Goal: Transaction & Acquisition: Book appointment/travel/reservation

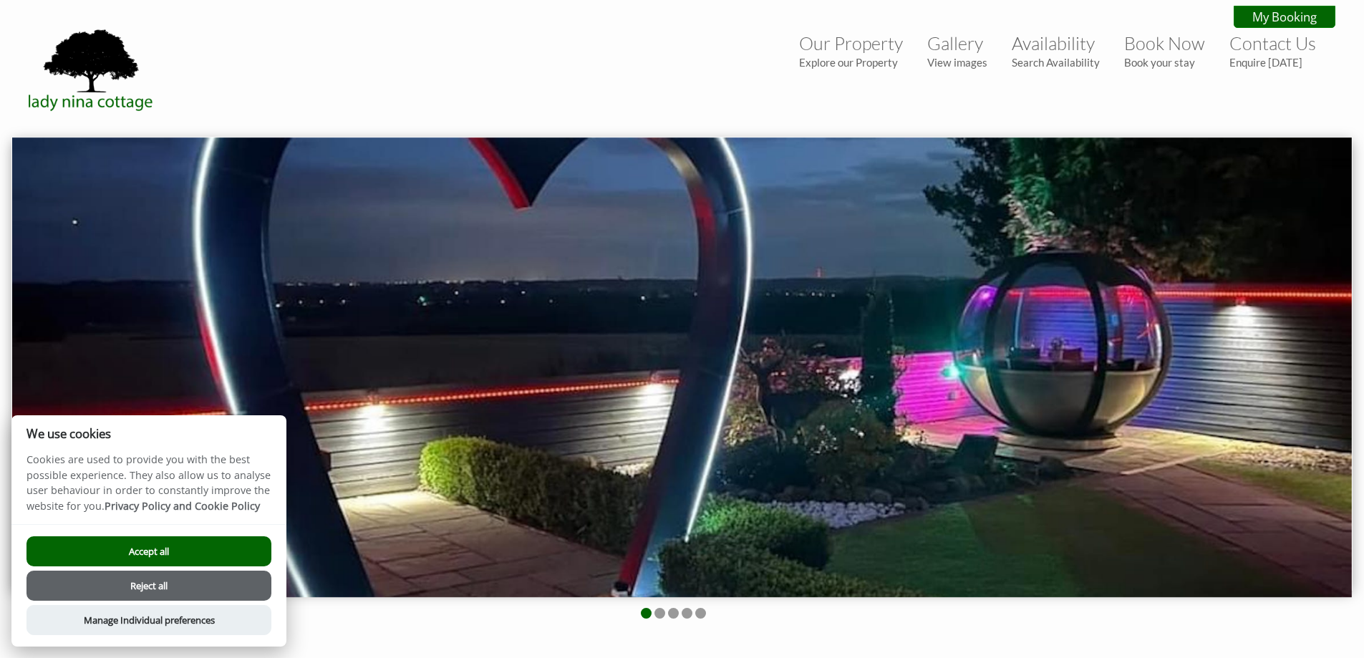
click at [192, 540] on button "Accept all" at bounding box center [148, 551] width 245 height 30
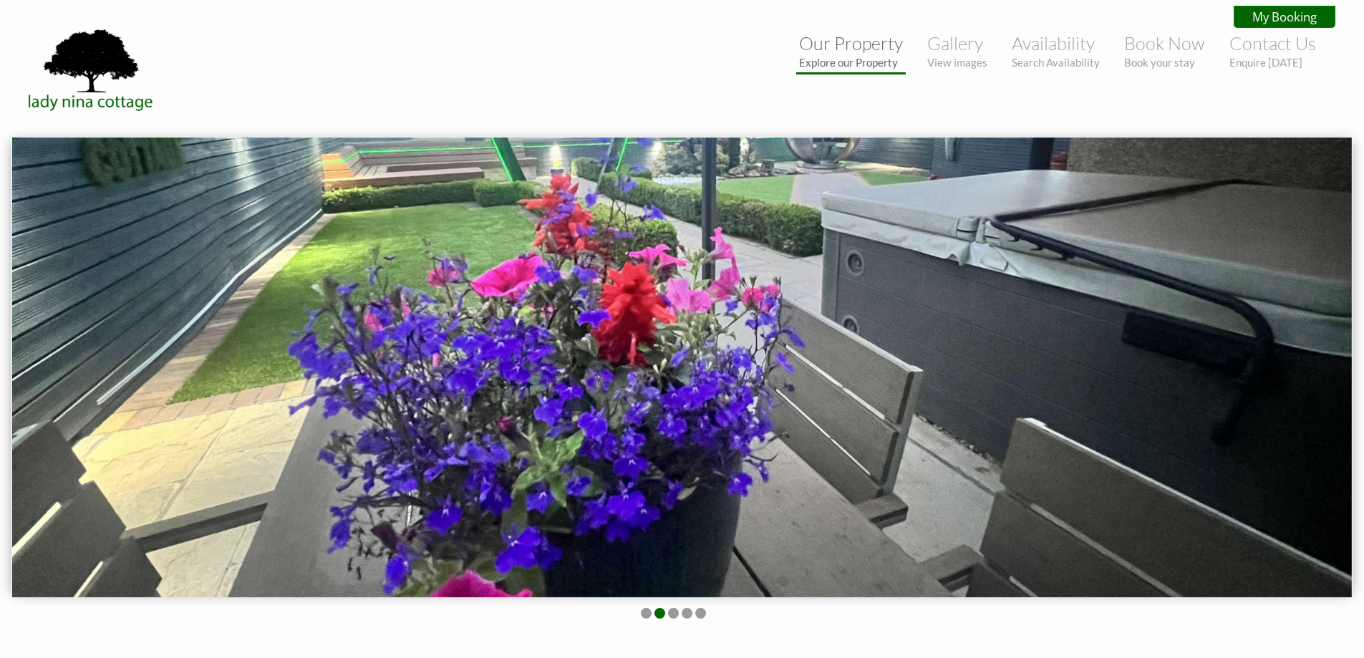
click at [865, 61] on small "Explore our Property" at bounding box center [851, 62] width 104 height 13
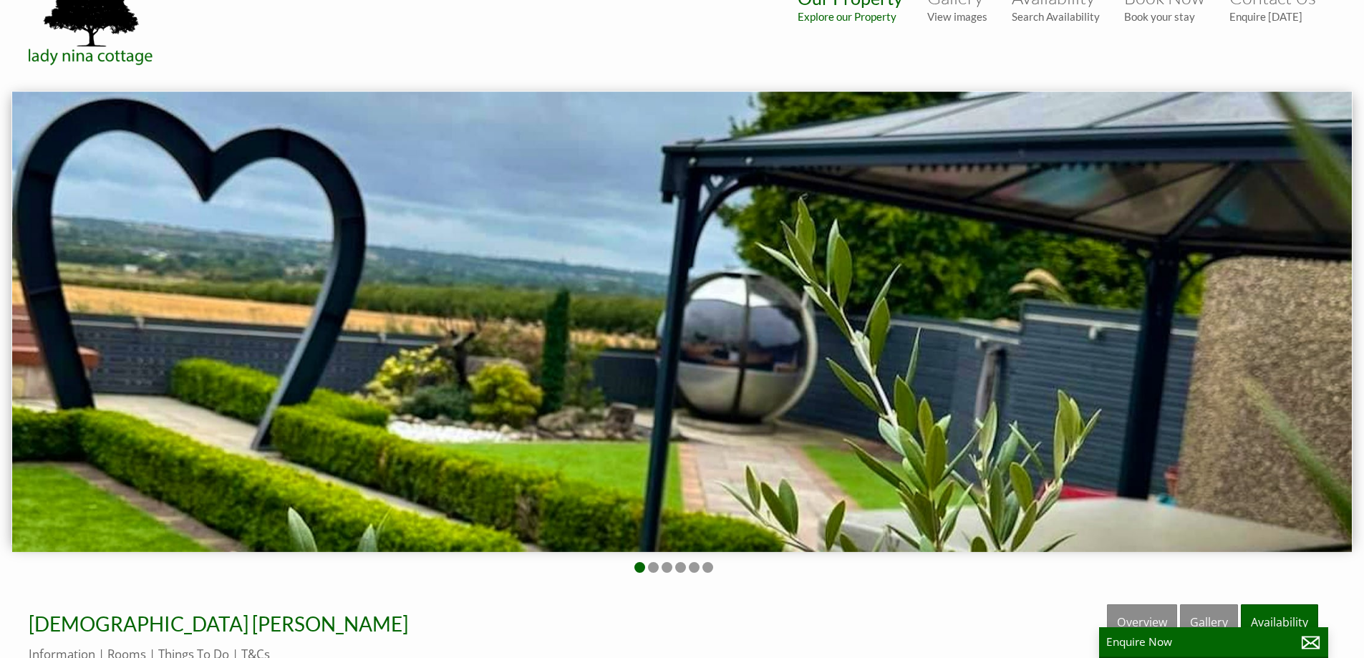
scroll to position [72, 0]
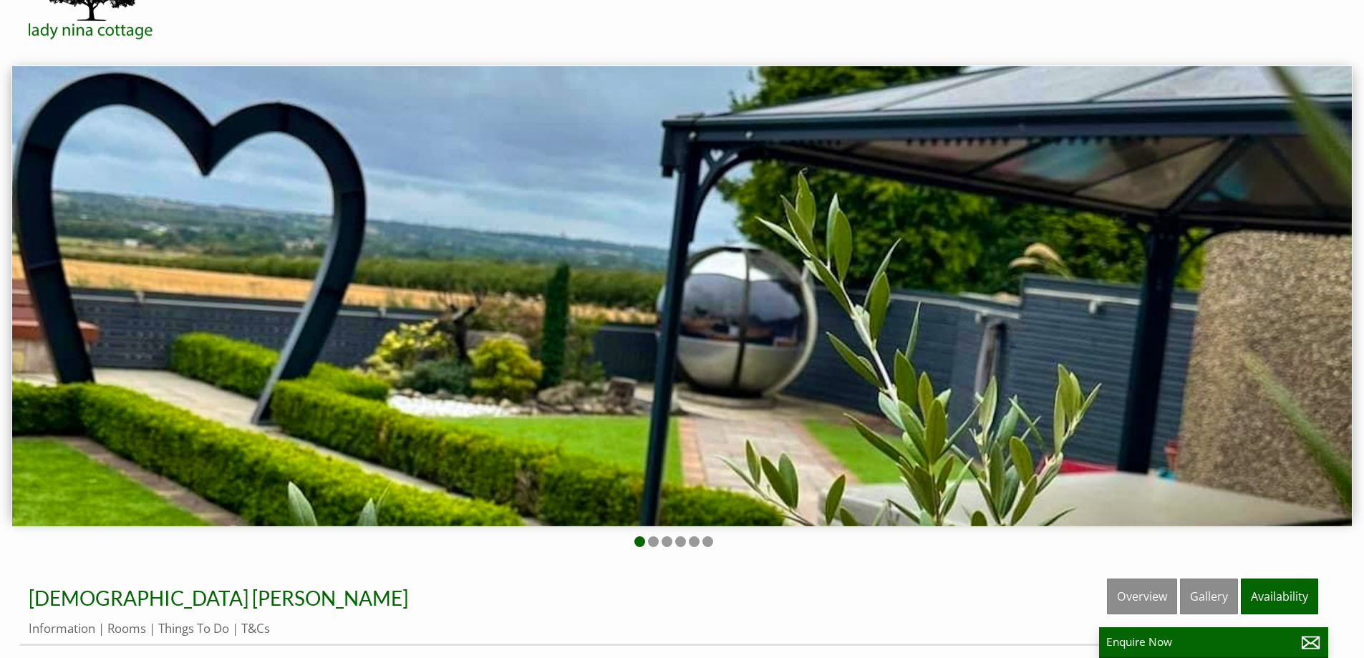
click at [831, 159] on img at bounding box center [682, 296] width 1340 height 460
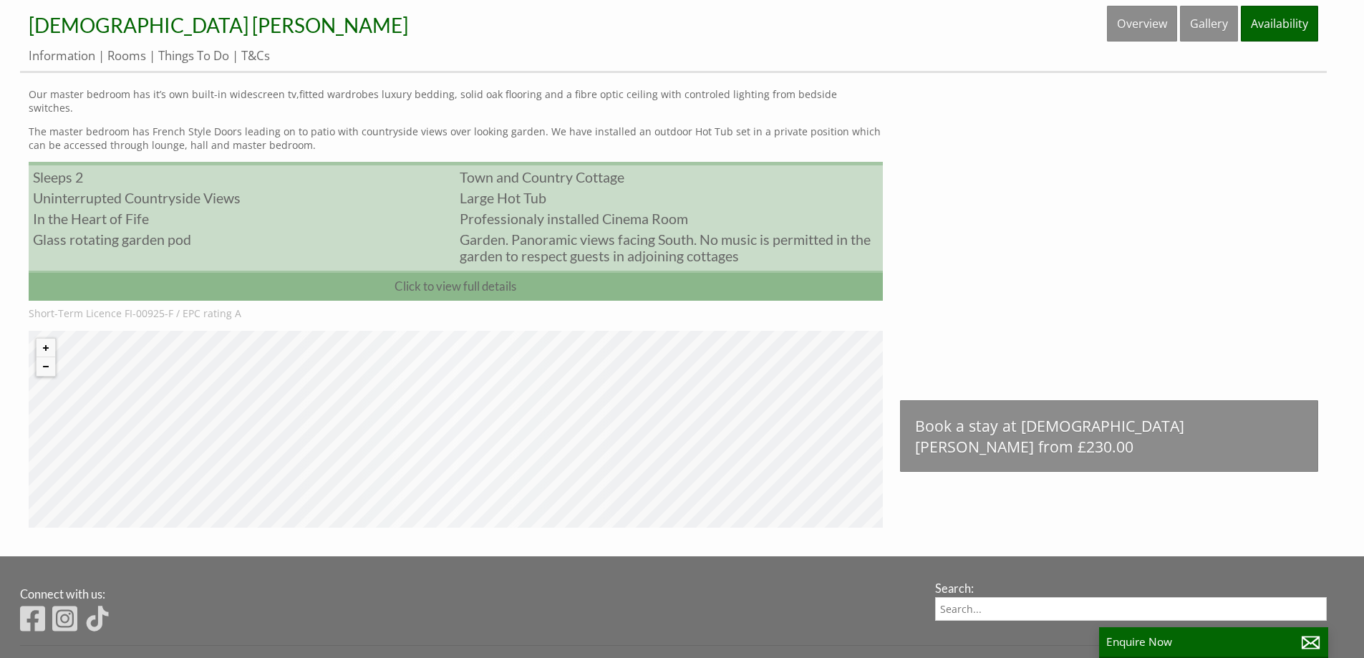
scroll to position [573, 0]
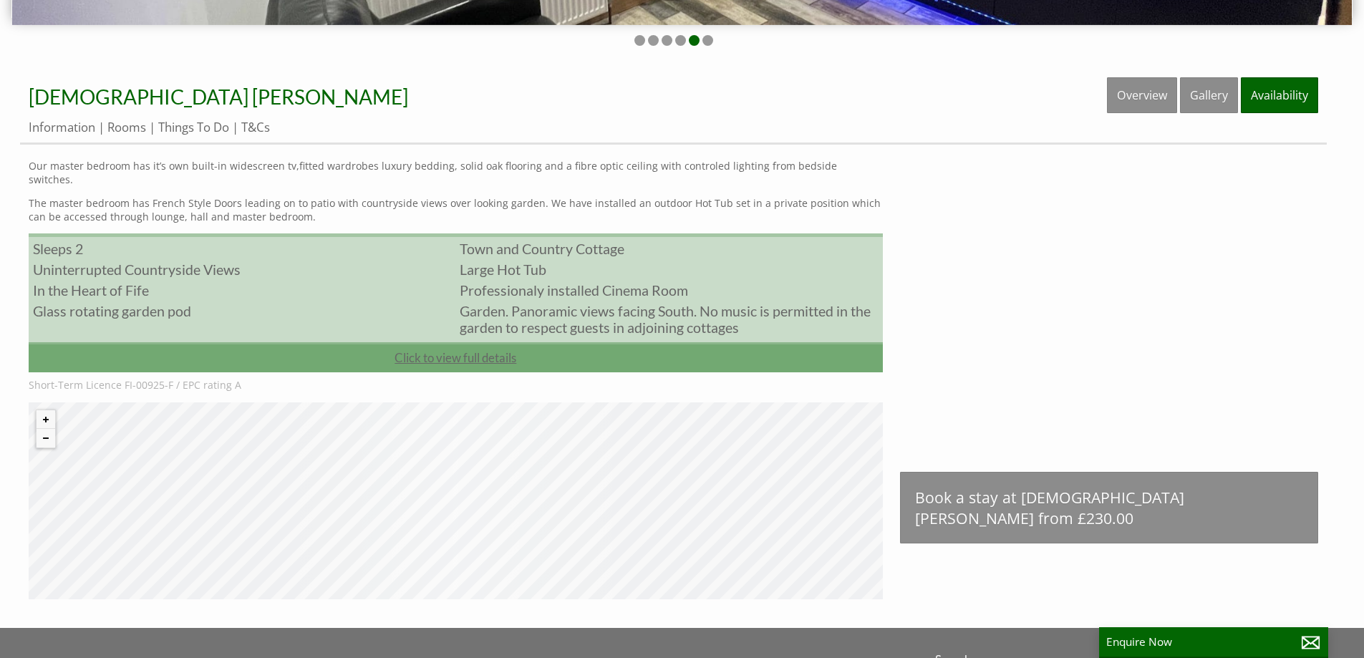
drag, startPoint x: 494, startPoint y: 323, endPoint x: 496, endPoint y: 341, distance: 18.0
click at [496, 334] on ul "Sleeps 2 Town and Country Cottage Uninterrupted Countryside Views Large Hot Tub…" at bounding box center [456, 302] width 854 height 139
click at [496, 342] on link "Click to view full details" at bounding box center [456, 357] width 854 height 30
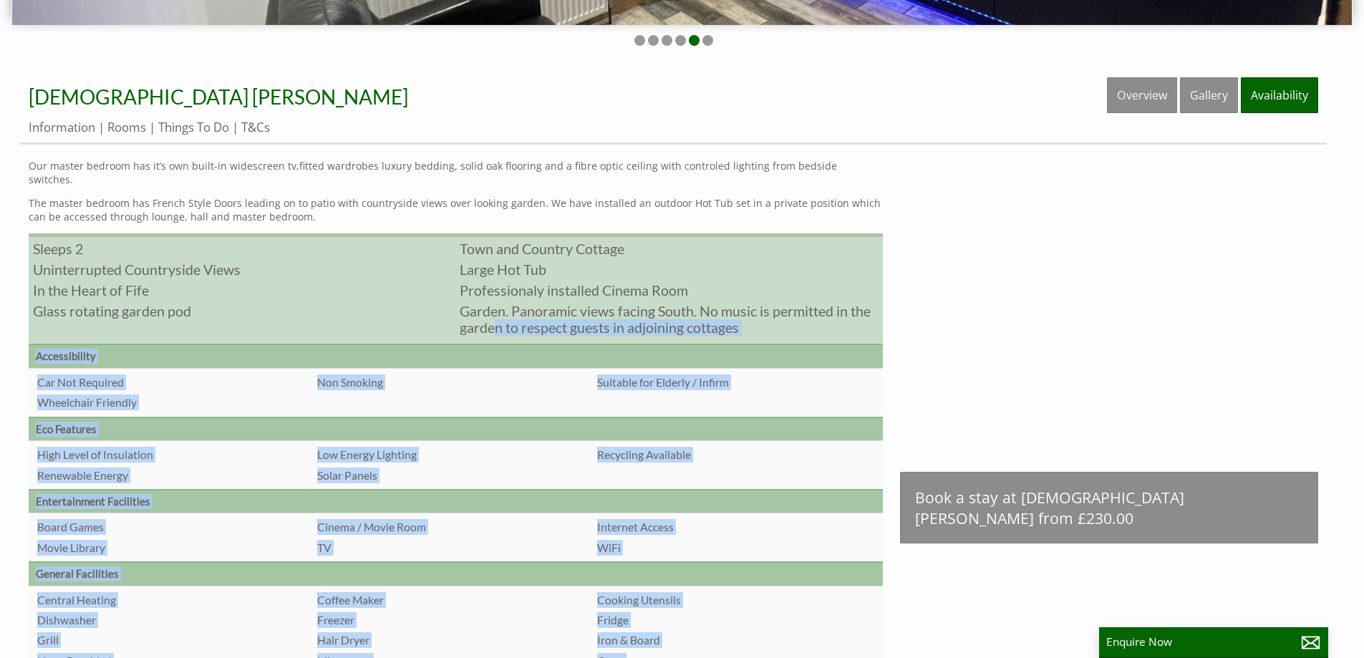
click at [506, 347] on th "Accessibility" at bounding box center [456, 356] width 854 height 24
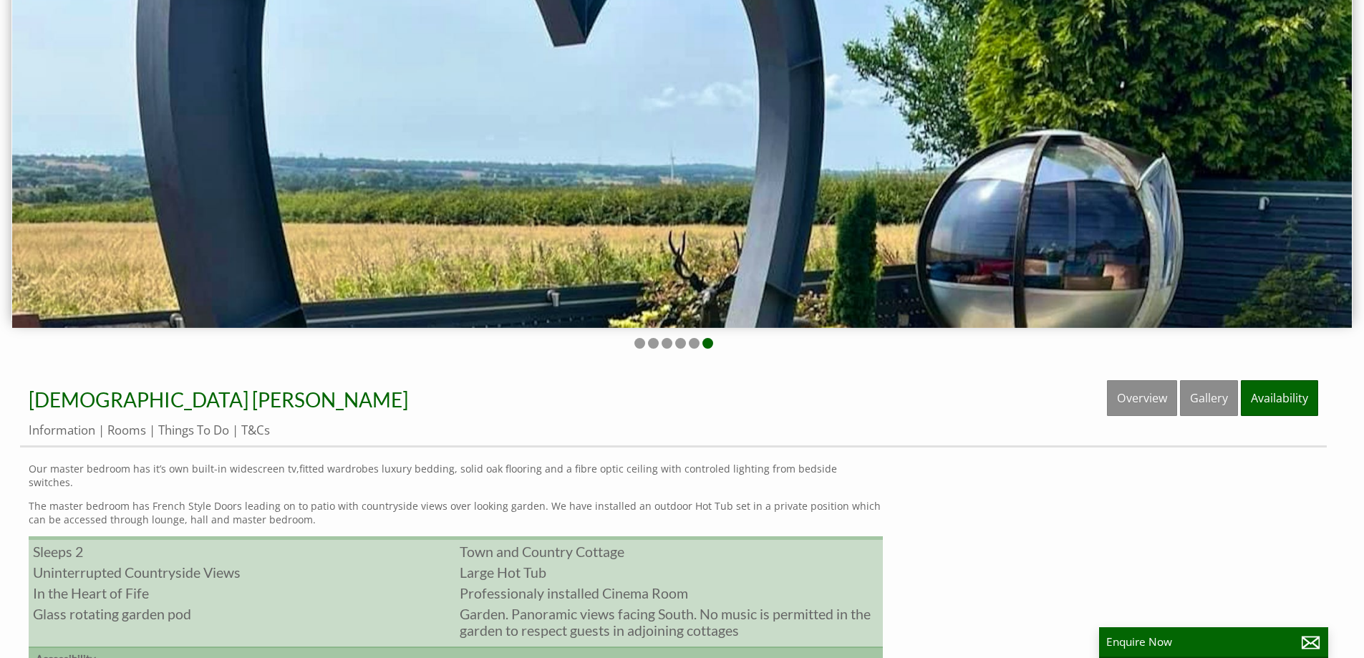
scroll to position [389, 0]
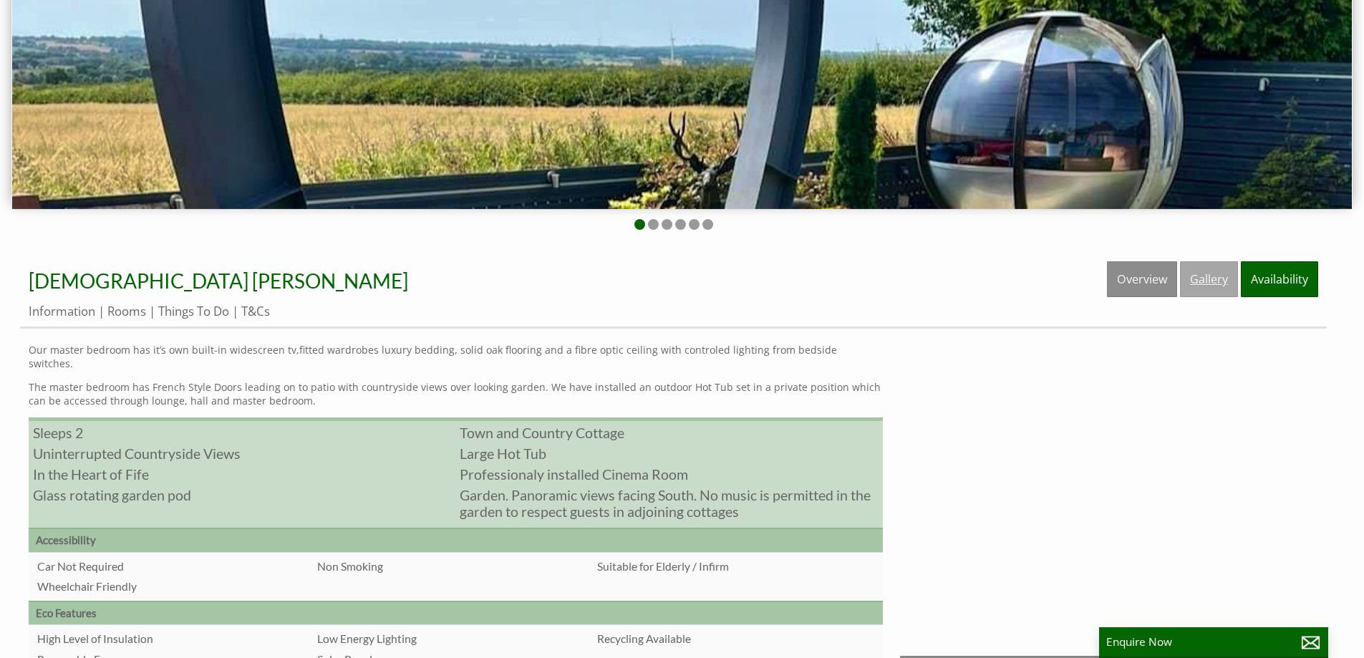
click at [1221, 284] on link "Gallery" at bounding box center [1209, 279] width 58 height 36
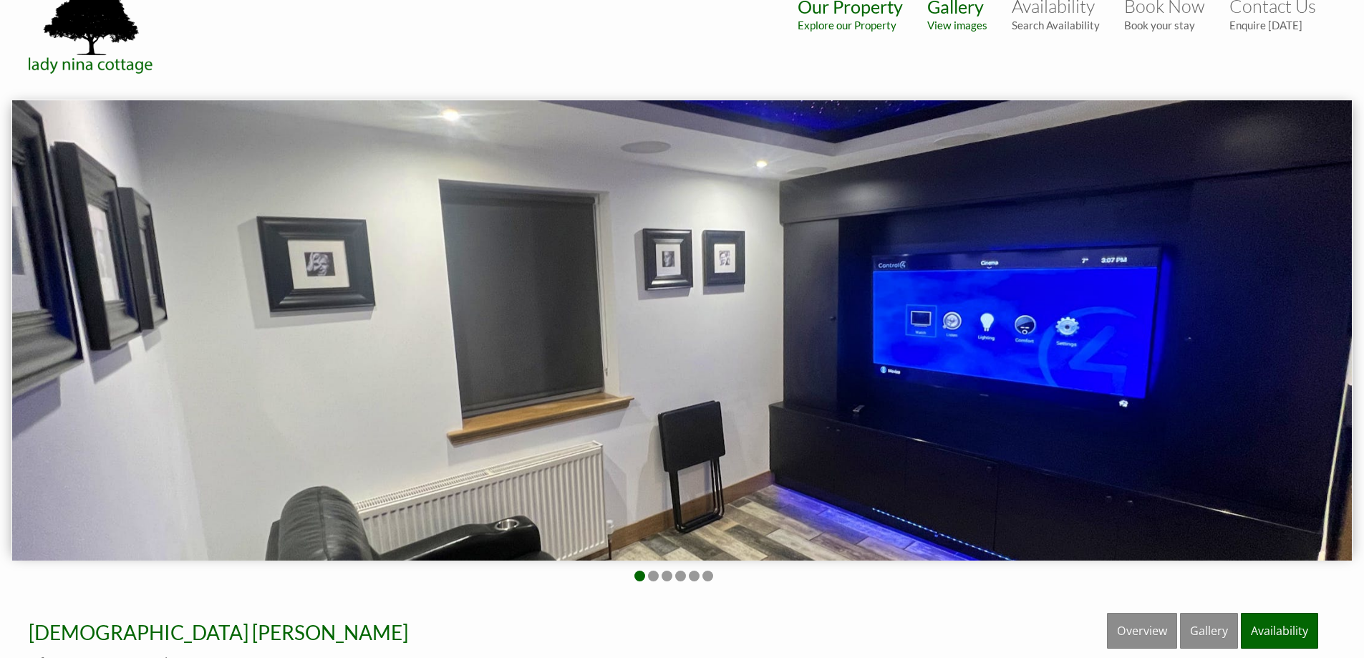
scroll to position [72, 0]
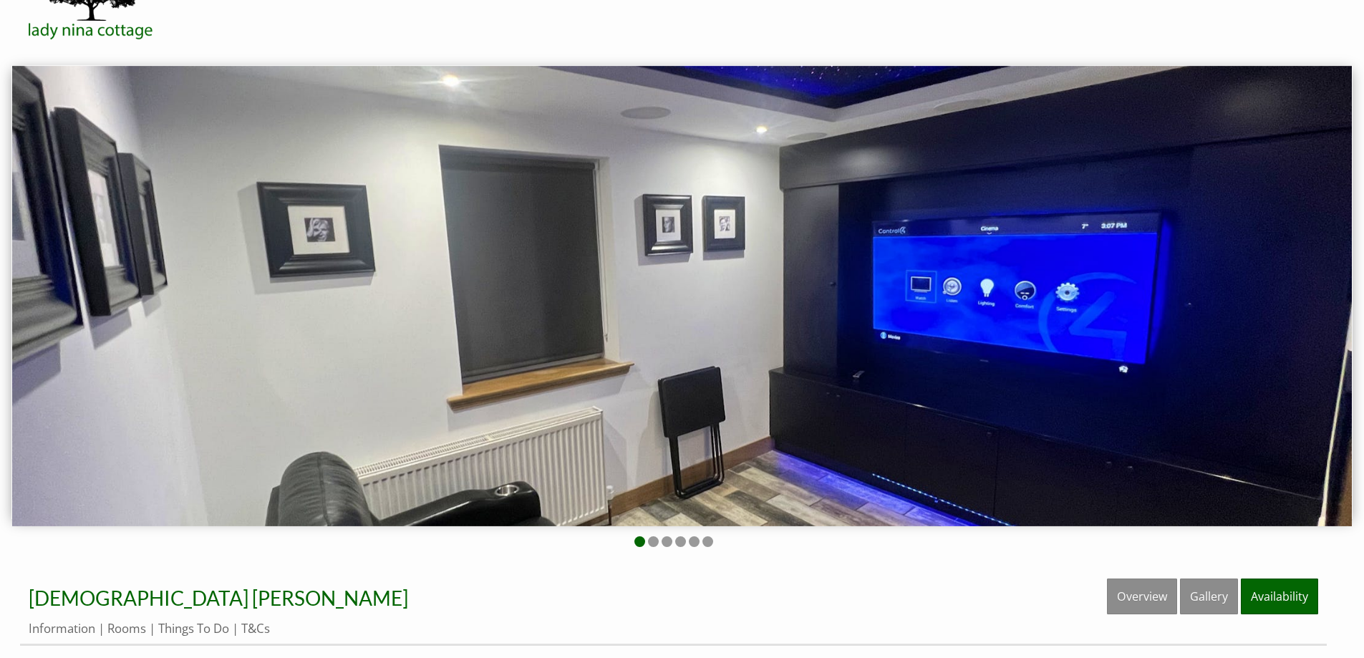
click at [1207, 283] on img at bounding box center [682, 296] width 1340 height 460
click at [653, 544] on li at bounding box center [653, 541] width 11 height 11
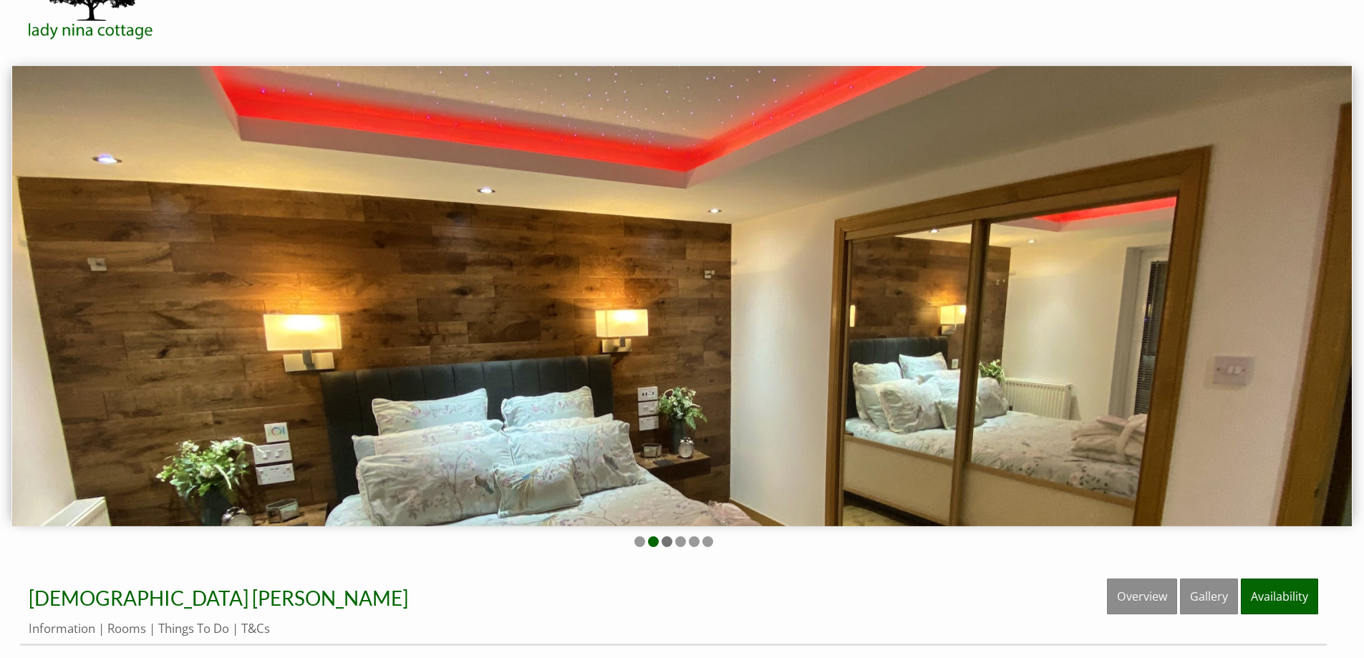
click at [670, 542] on li at bounding box center [667, 541] width 11 height 11
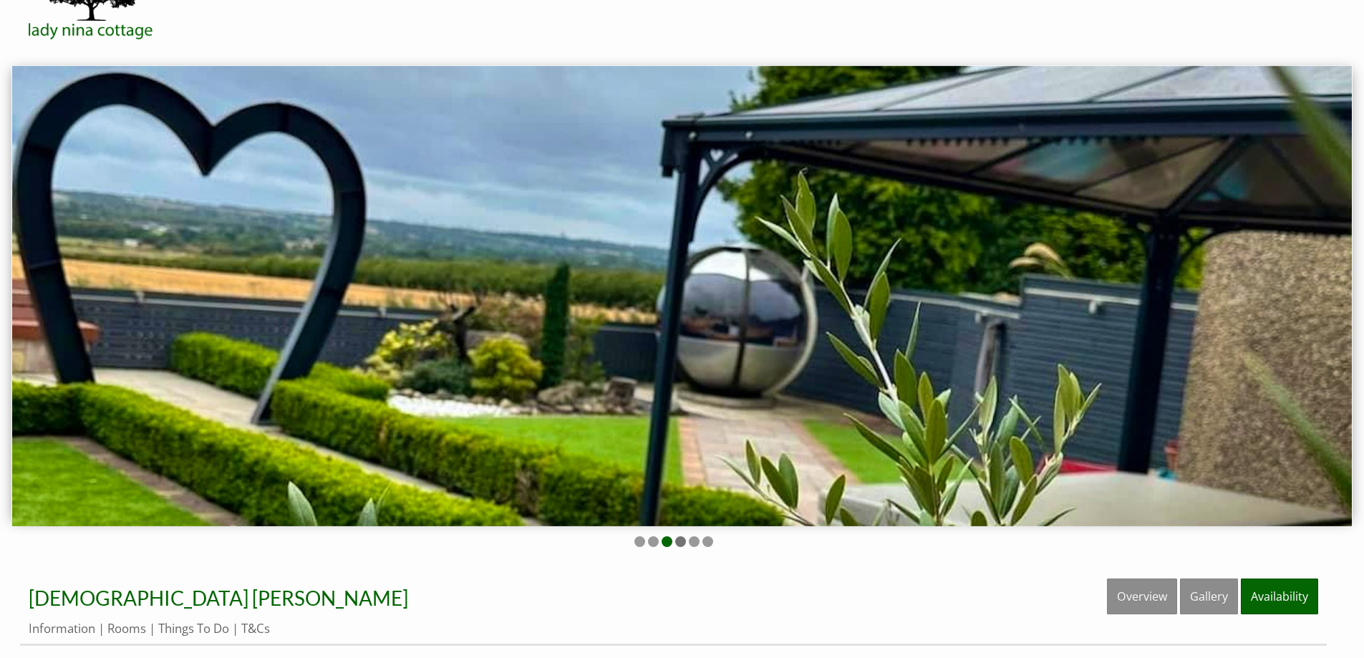
click at [683, 542] on li at bounding box center [680, 541] width 11 height 11
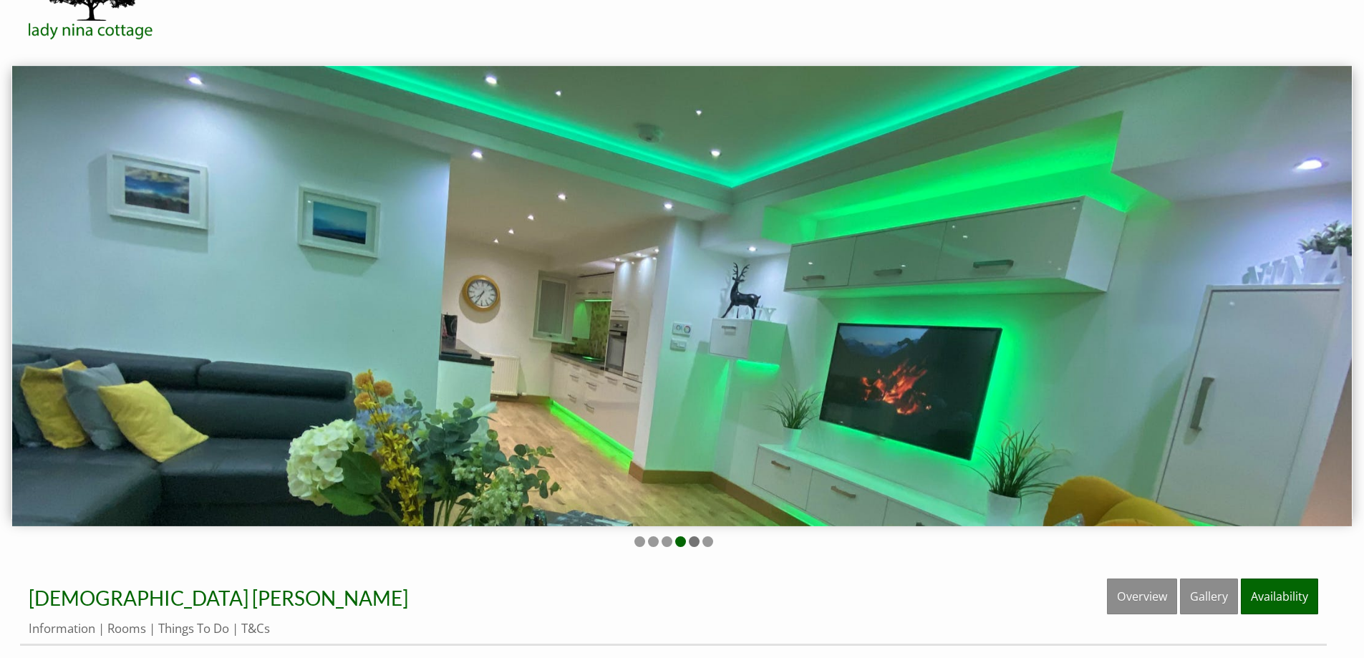
click at [694, 541] on li at bounding box center [694, 541] width 11 height 11
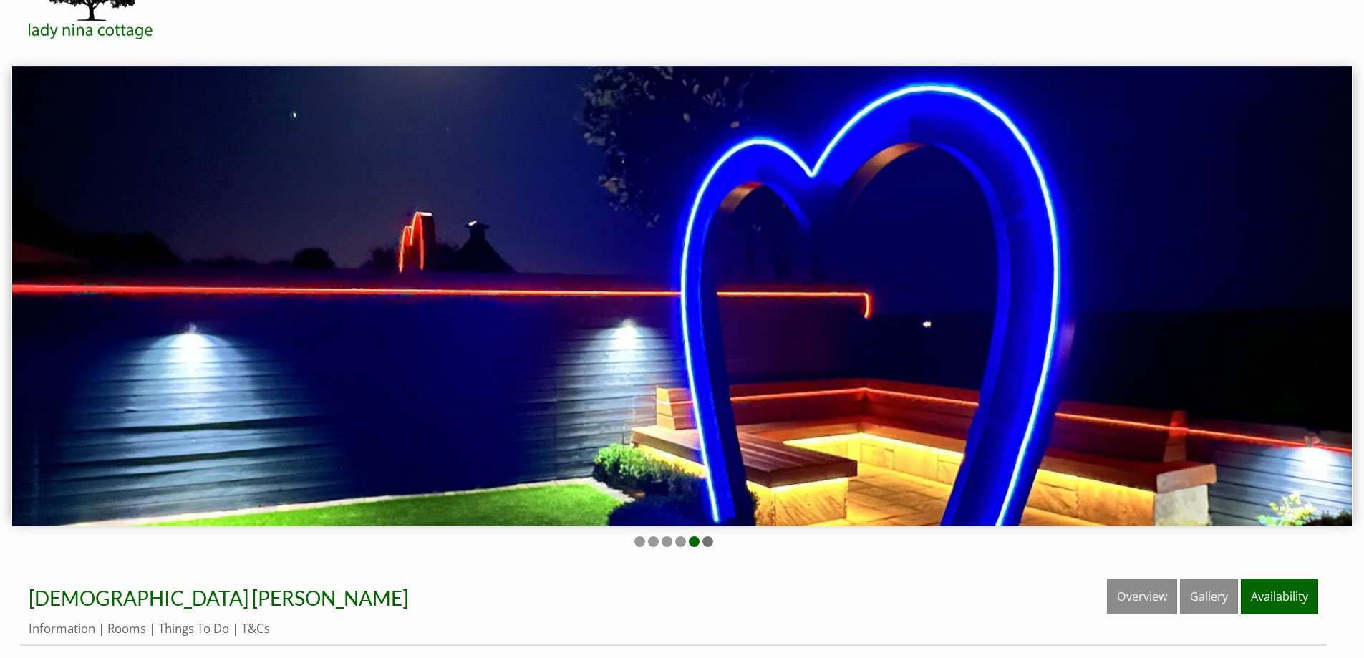
click at [708, 541] on li at bounding box center [708, 541] width 11 height 11
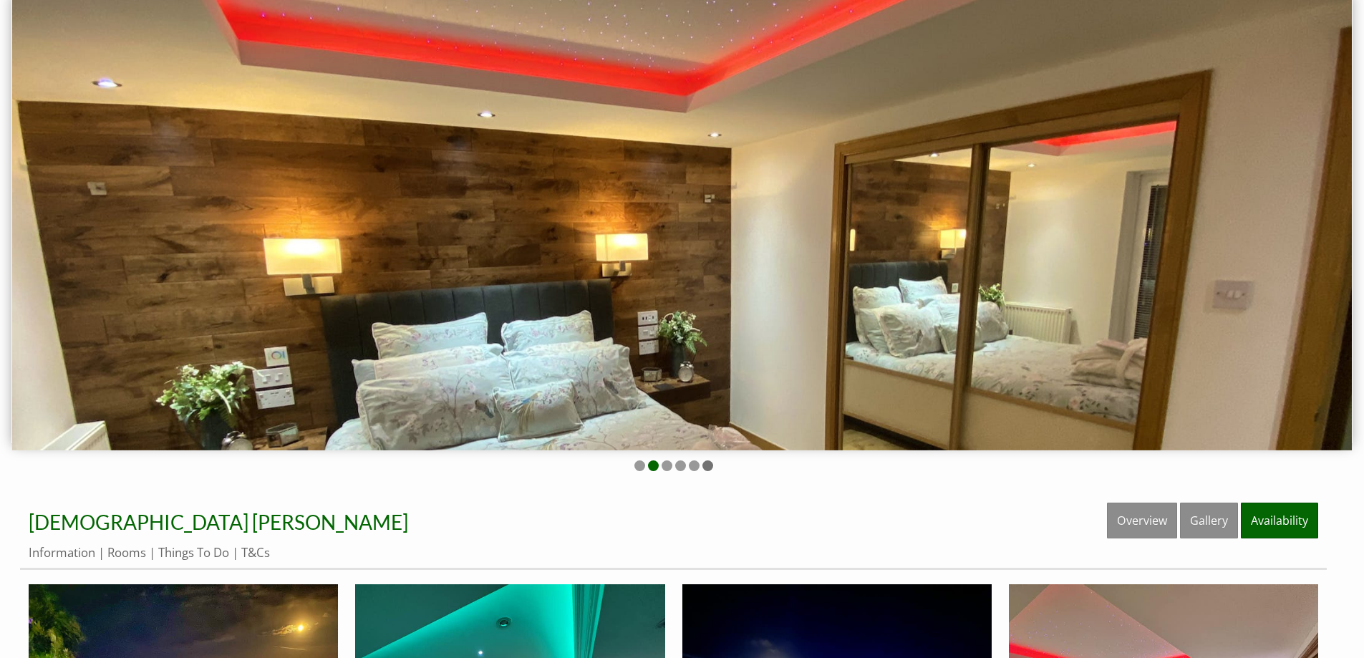
scroll to position [0, 0]
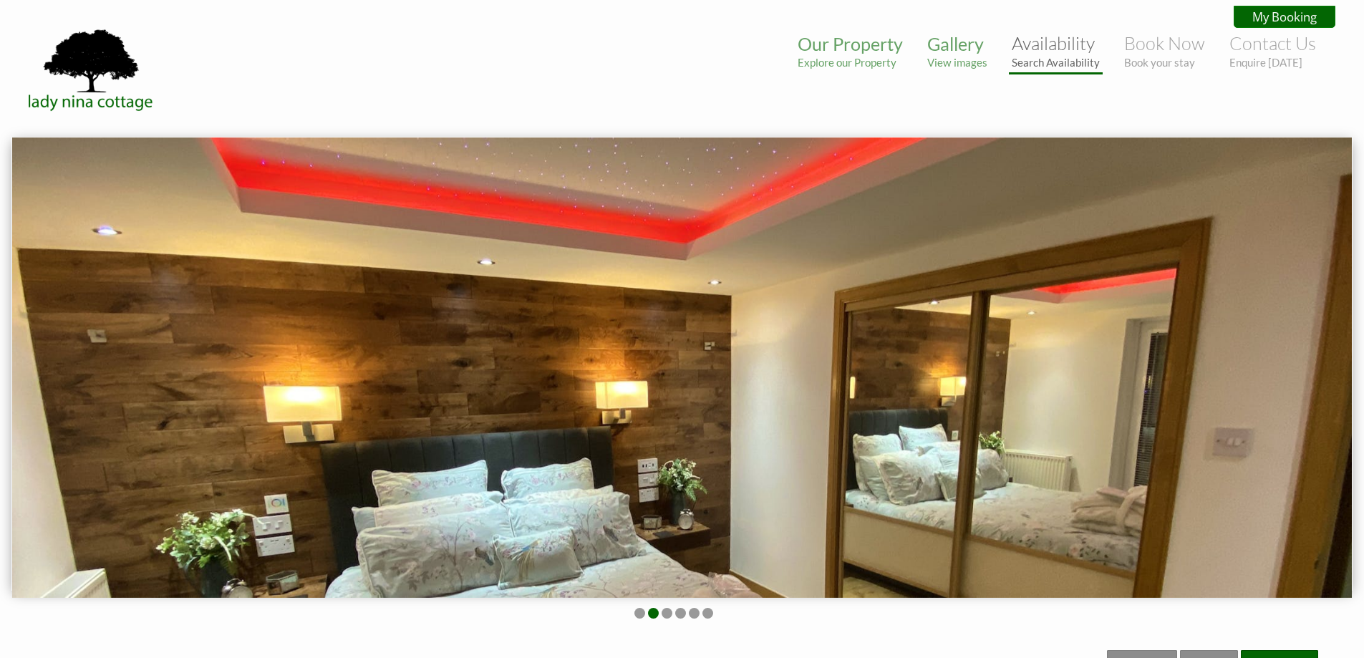
click at [1026, 57] on small "Search Availability" at bounding box center [1056, 62] width 88 height 13
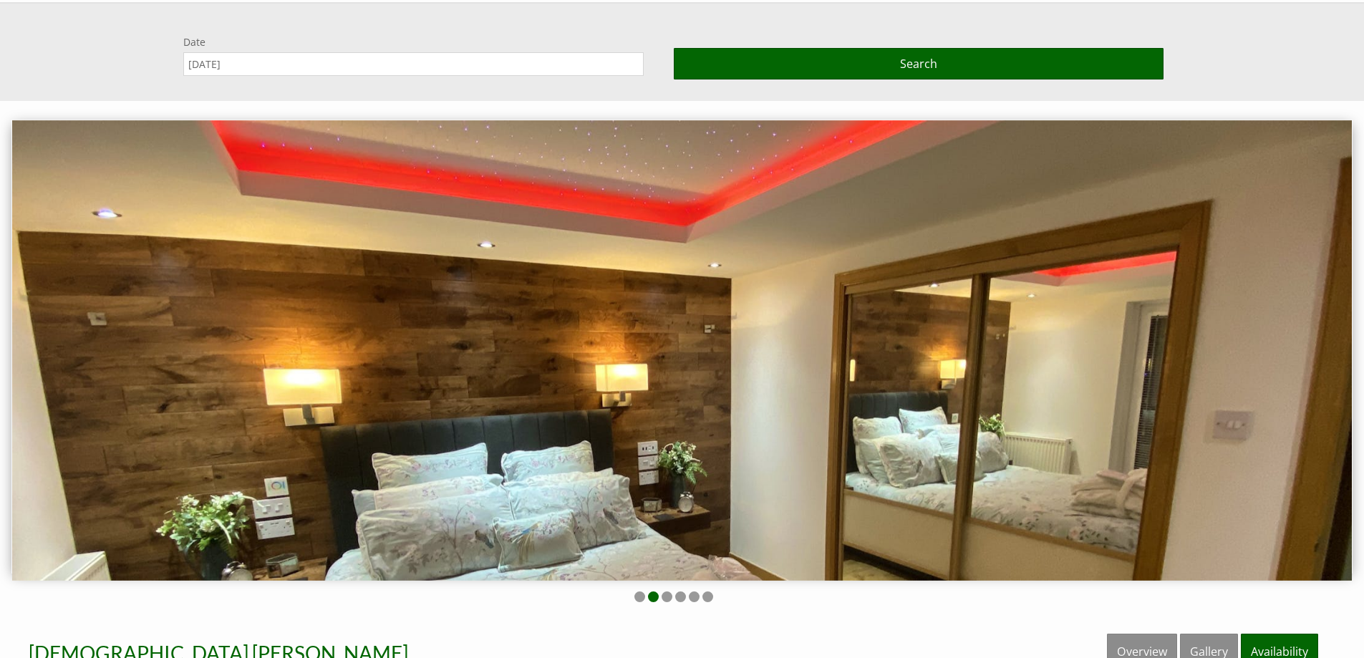
scroll to position [137, 0]
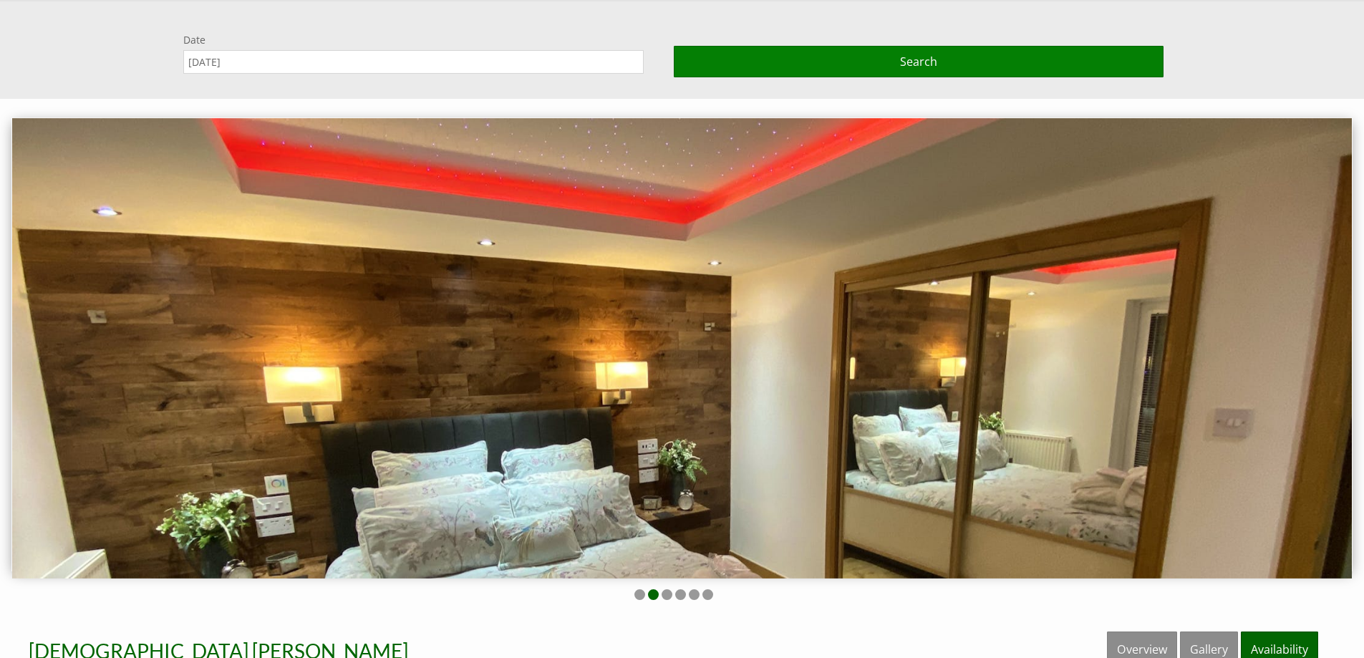
click at [1026, 57] on button "Search" at bounding box center [919, 62] width 490 height 32
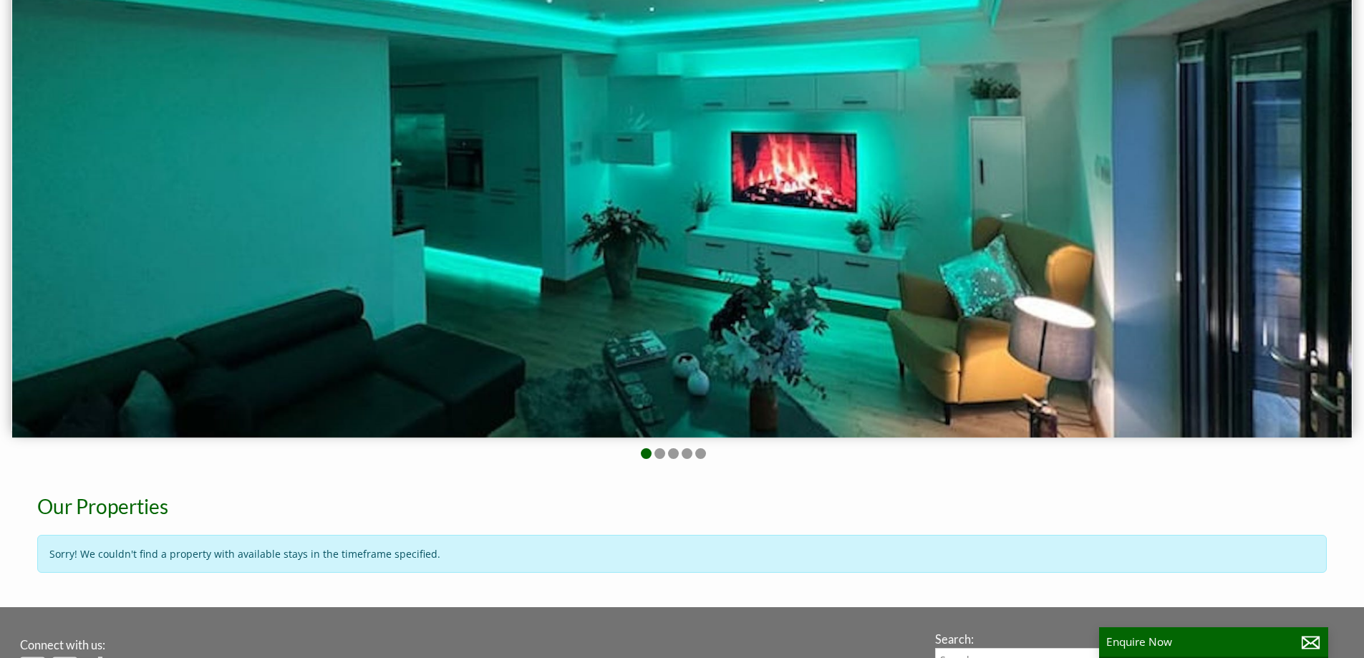
scroll to position [0, 0]
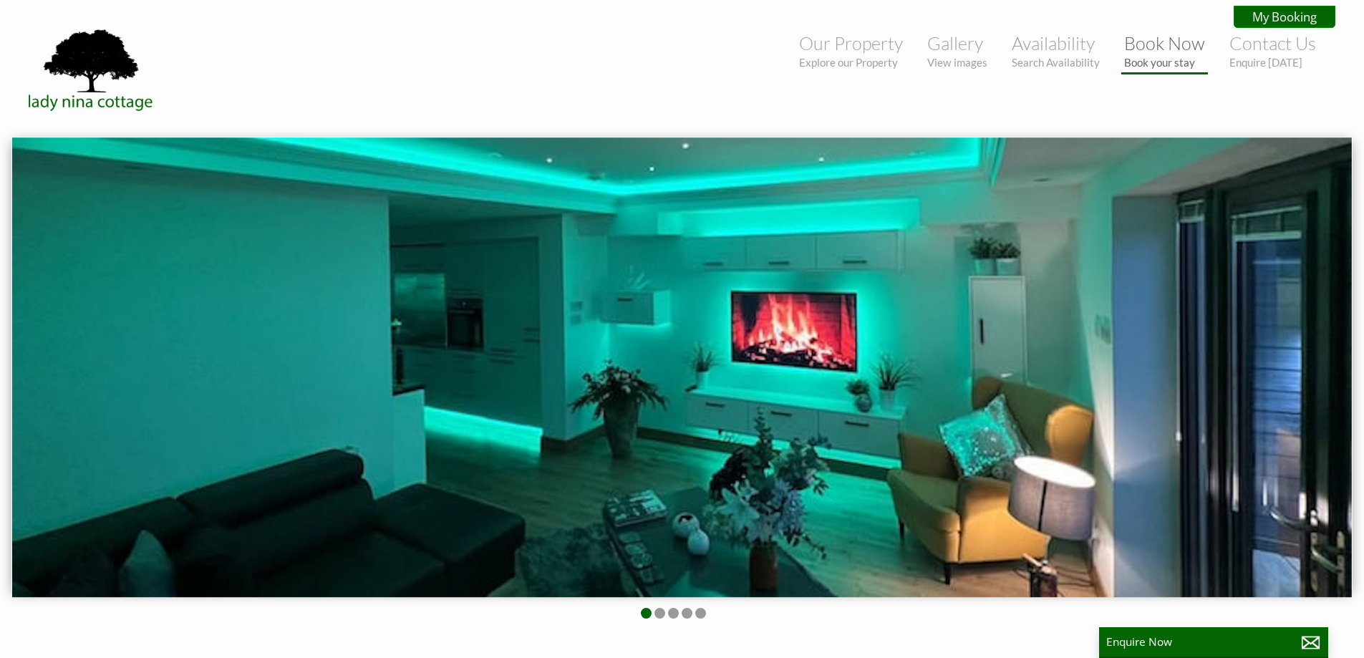
click at [1147, 57] on small "Book your stay" at bounding box center [1164, 62] width 81 height 13
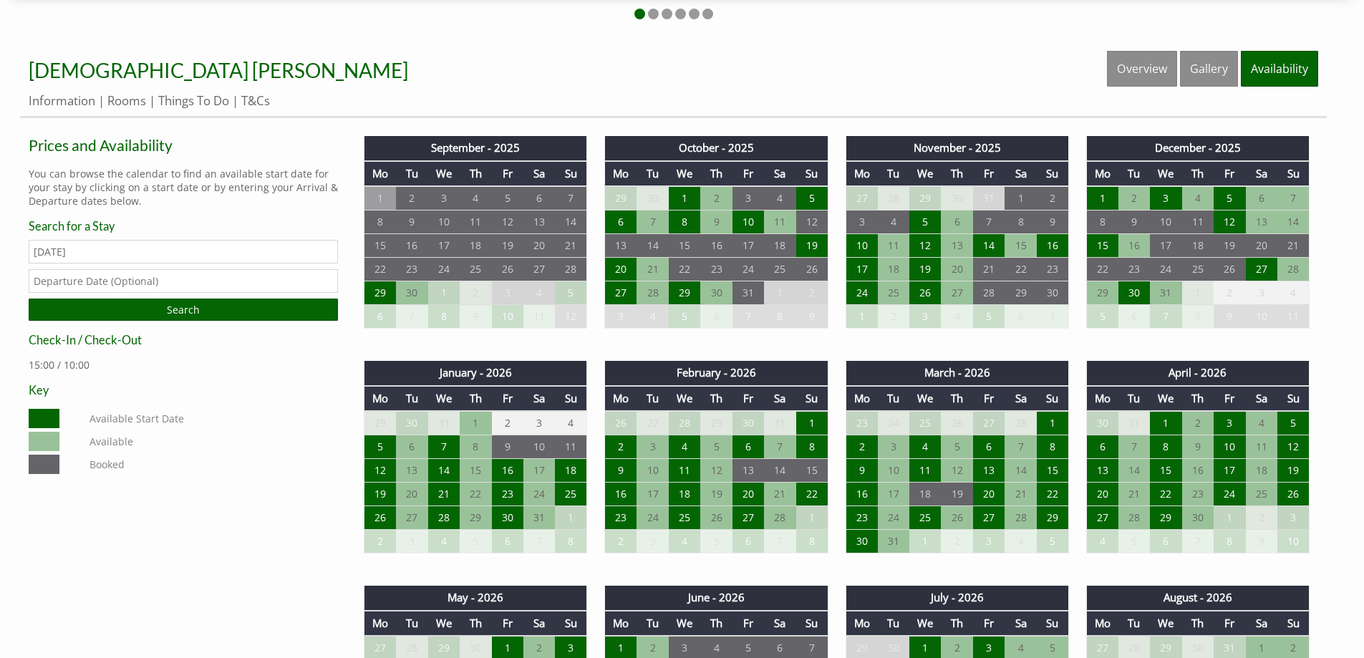
scroll to position [645, 0]
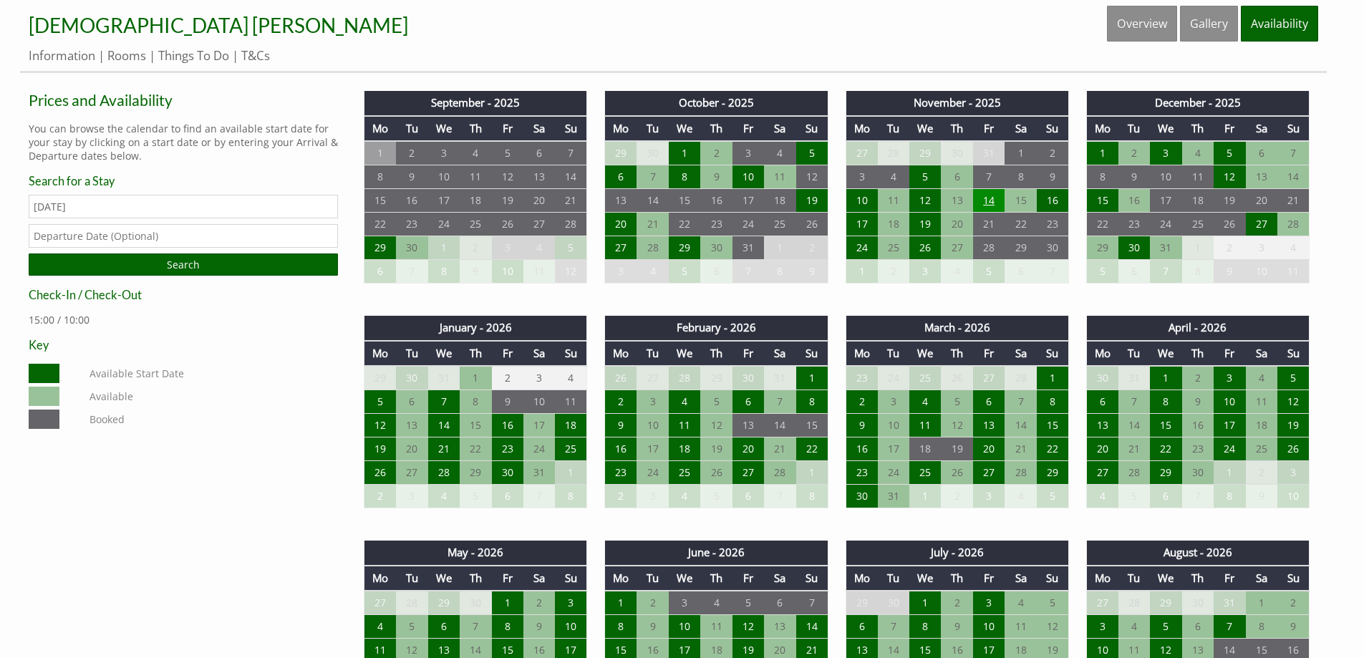
click at [978, 201] on td "14" at bounding box center [989, 201] width 32 height 24
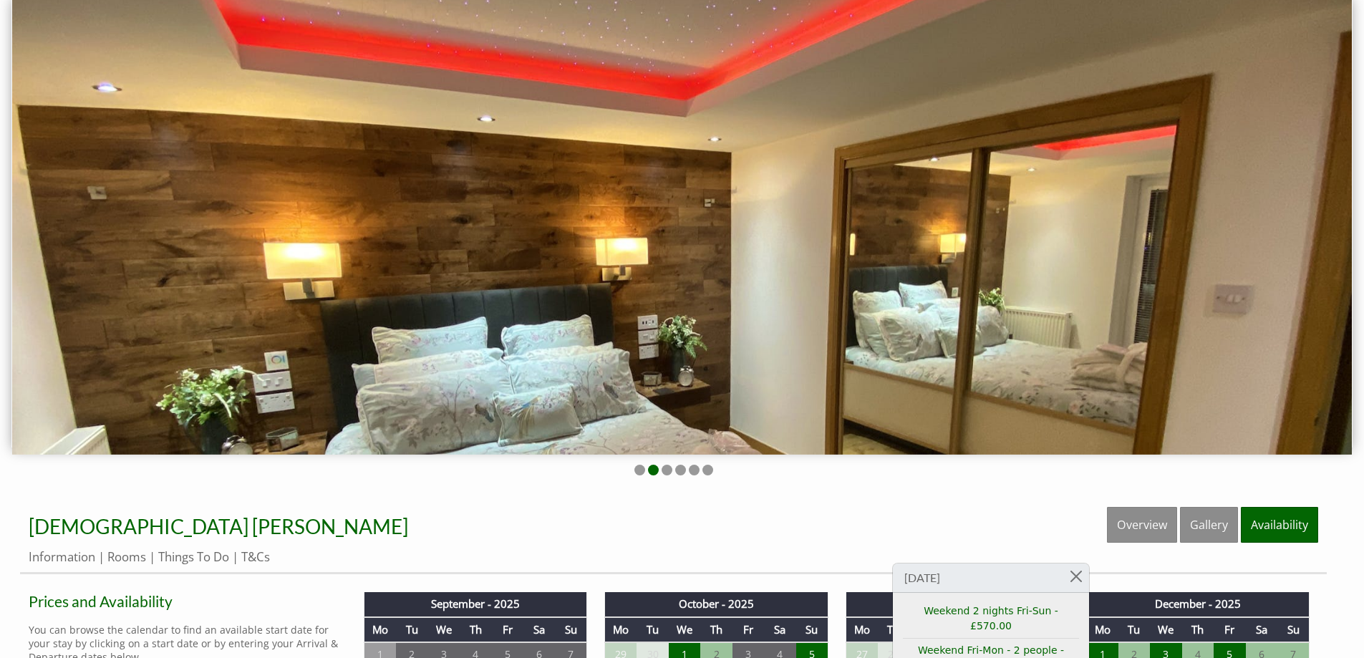
scroll to position [0, 0]
